Goal: Check status: Check status

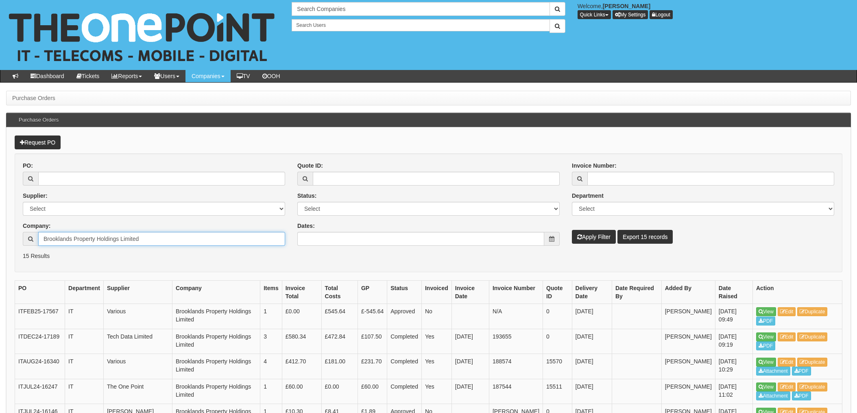
click at [141, 240] on input "Brooklands Property Holdings Limited" at bounding box center [161, 239] width 247 height 14
drag, startPoint x: 161, startPoint y: 240, endPoint x: -2, endPoint y: 220, distance: 164.7
click at [0, 220] on html "× Send Email × Add Appointment × Create Ticket × Create Proactive Activity × Ad…" at bounding box center [428, 372] width 857 height 744
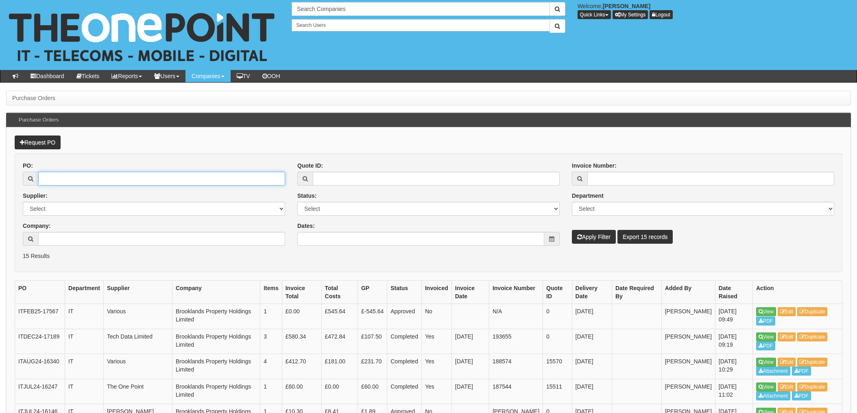
drag, startPoint x: 97, startPoint y: 180, endPoint x: 105, endPoint y: 176, distance: 8.9
click at [97, 180] on input "PO:" at bounding box center [161, 179] width 247 height 14
type input "19541"
click at [572, 230] on button "Apply Filter" at bounding box center [594, 237] width 44 height 14
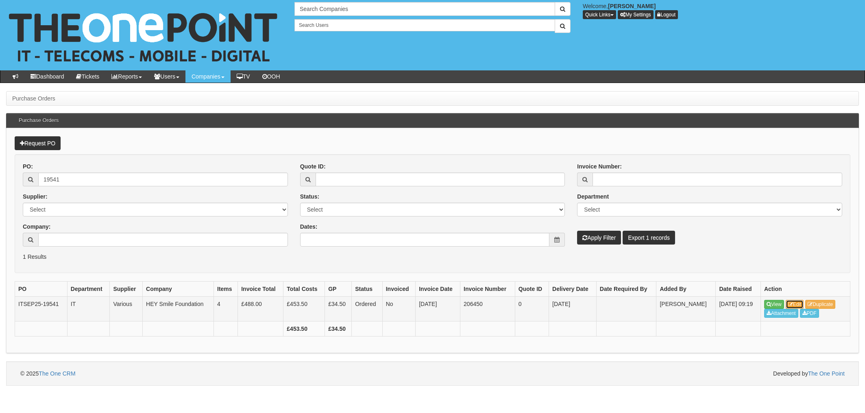
click at [799, 303] on link "Edit" at bounding box center [794, 304] width 18 height 9
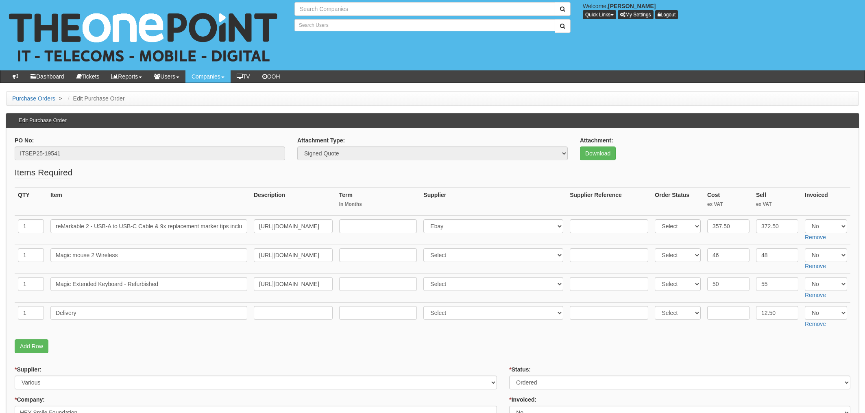
type input "Search Companies"
type input "Search Users"
